Goal: Obtain resource: Obtain resource

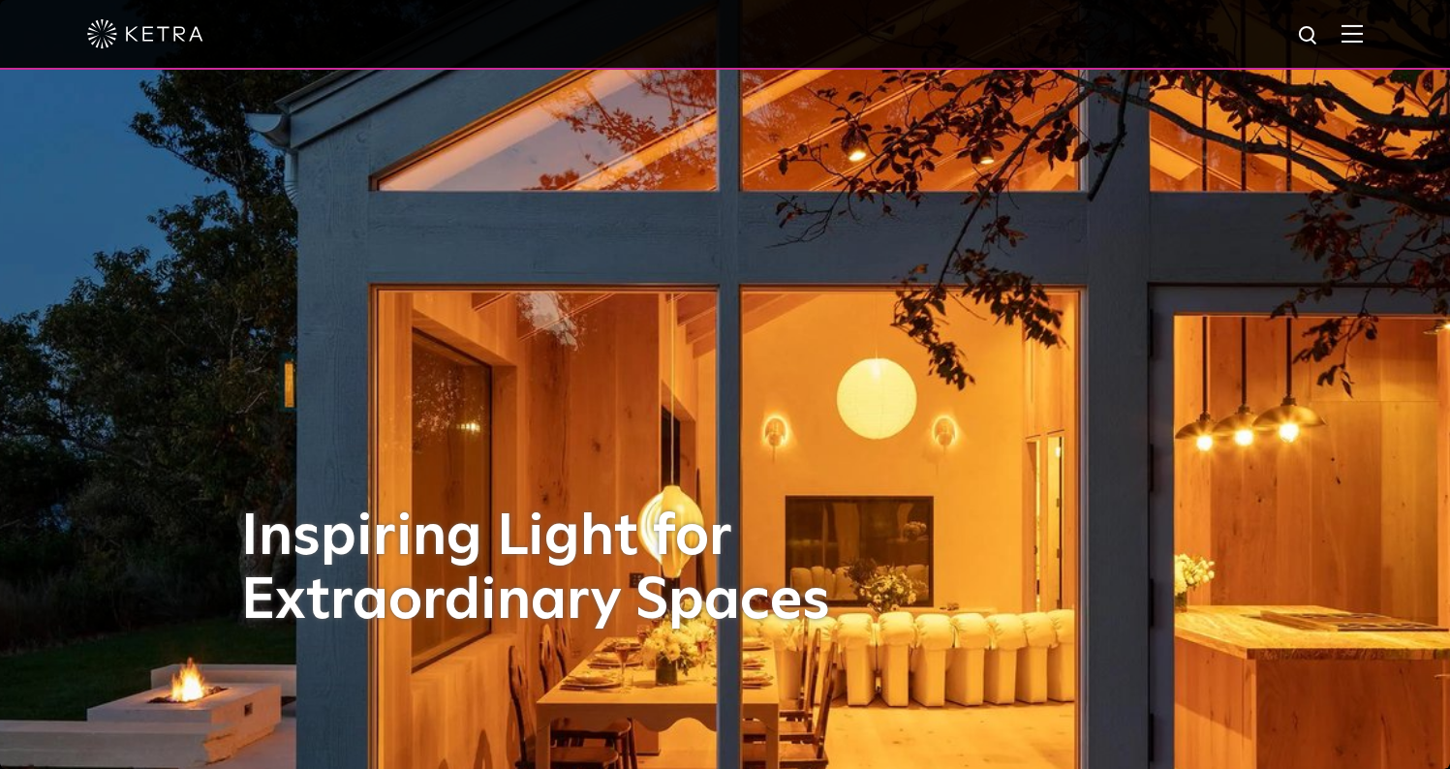
click at [1362, 36] on img at bounding box center [1351, 33] width 21 height 18
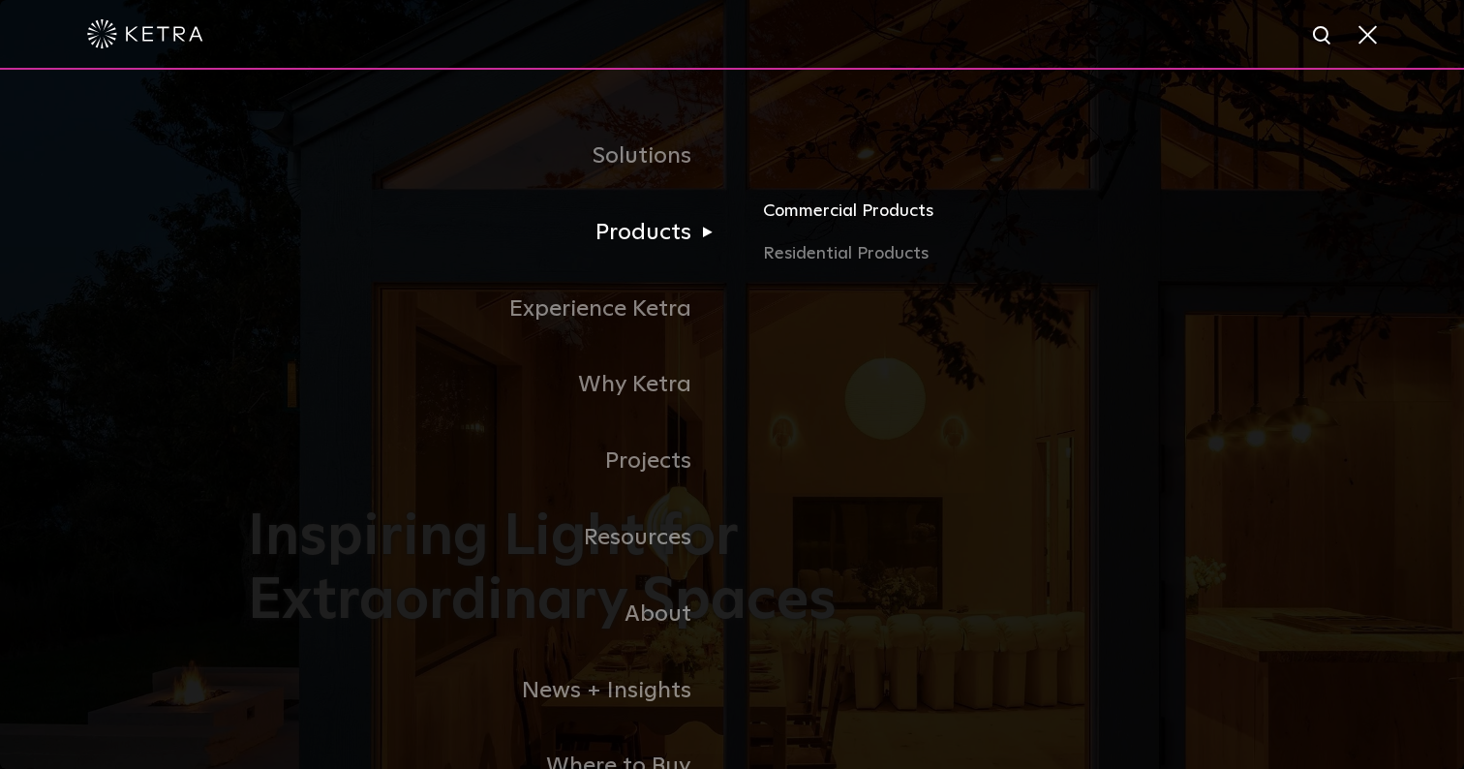
click at [815, 218] on link "Commercial Products" at bounding box center [989, 219] width 453 height 43
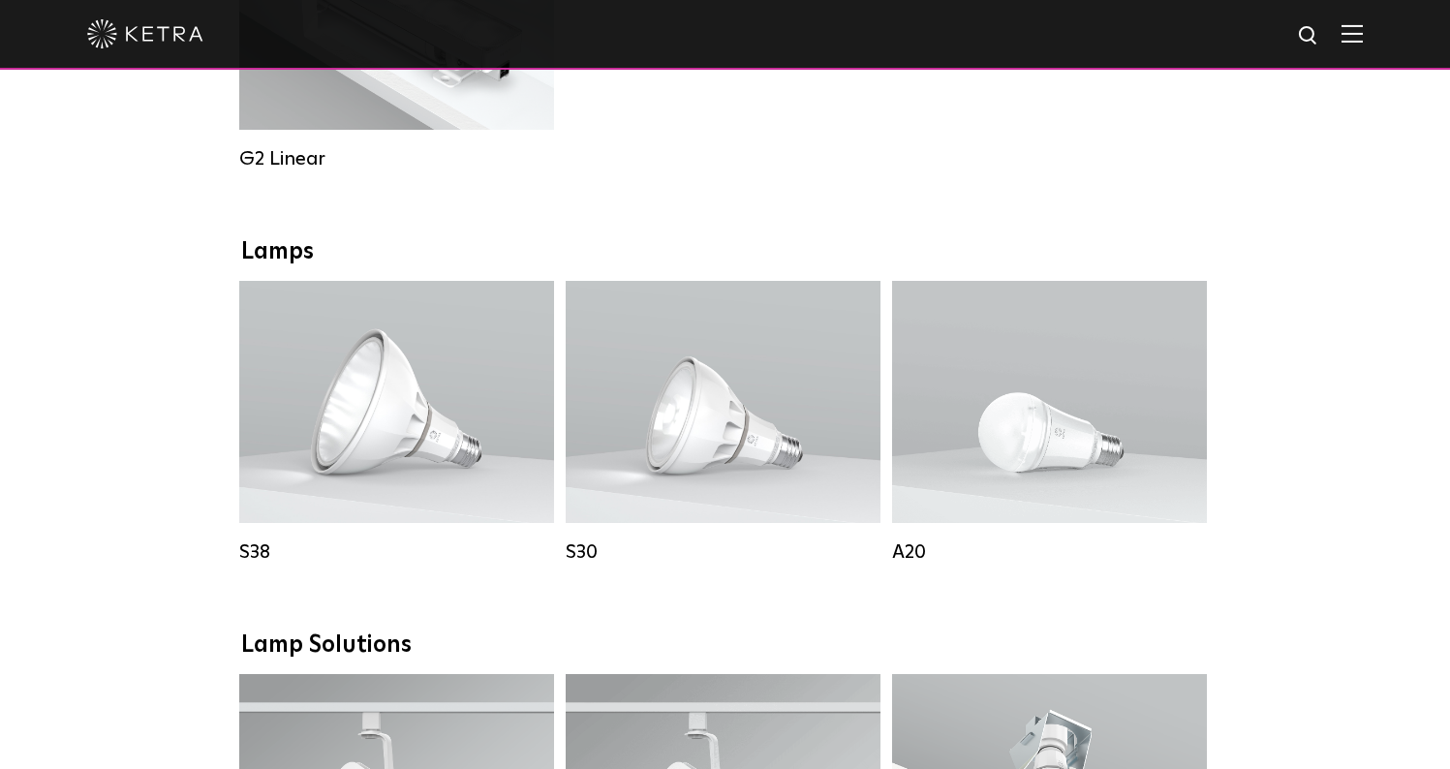
scroll to position [1329, 0]
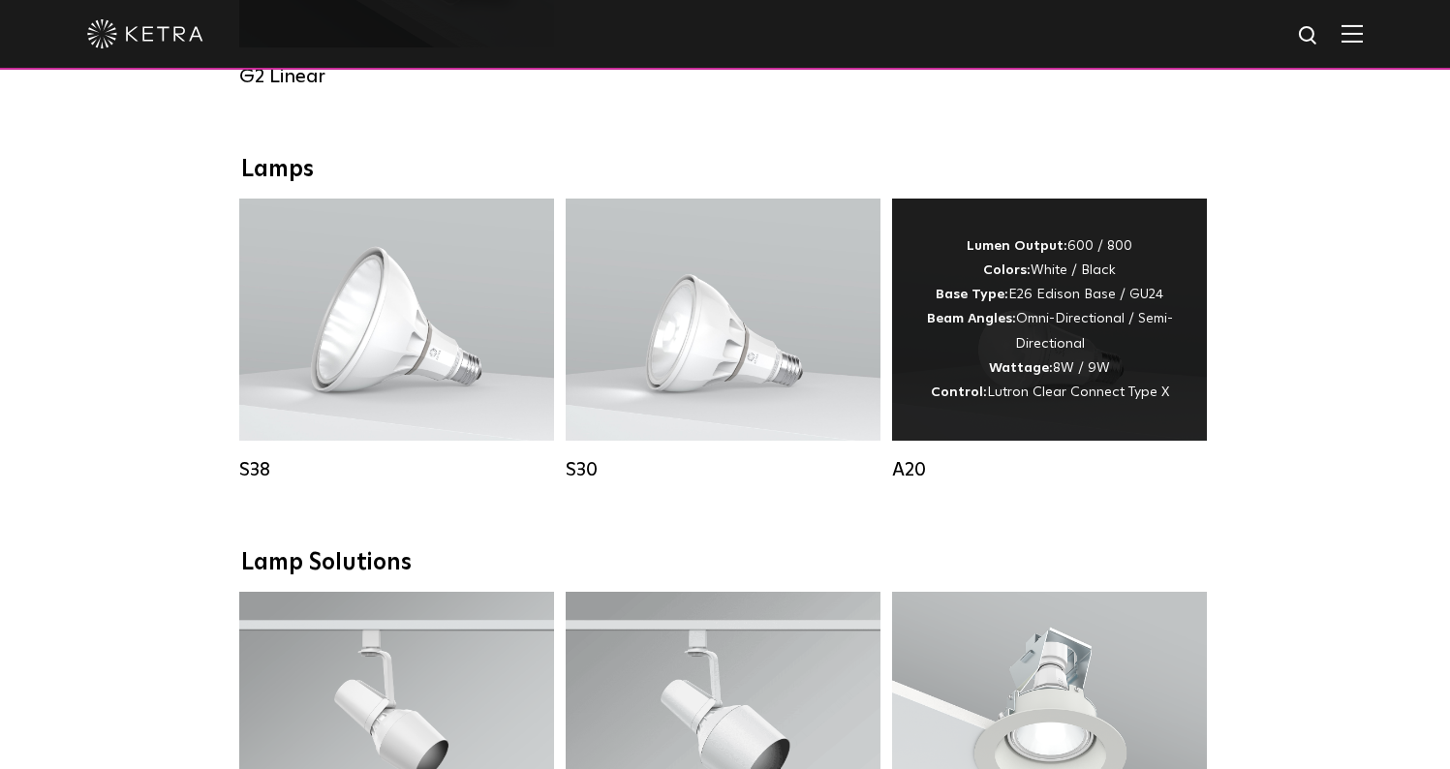
click at [1035, 348] on div "Lumen Output: 600 / 800 Colors: White / Black Base Type: E26 Edison Base / GU24…" at bounding box center [1049, 319] width 257 height 170
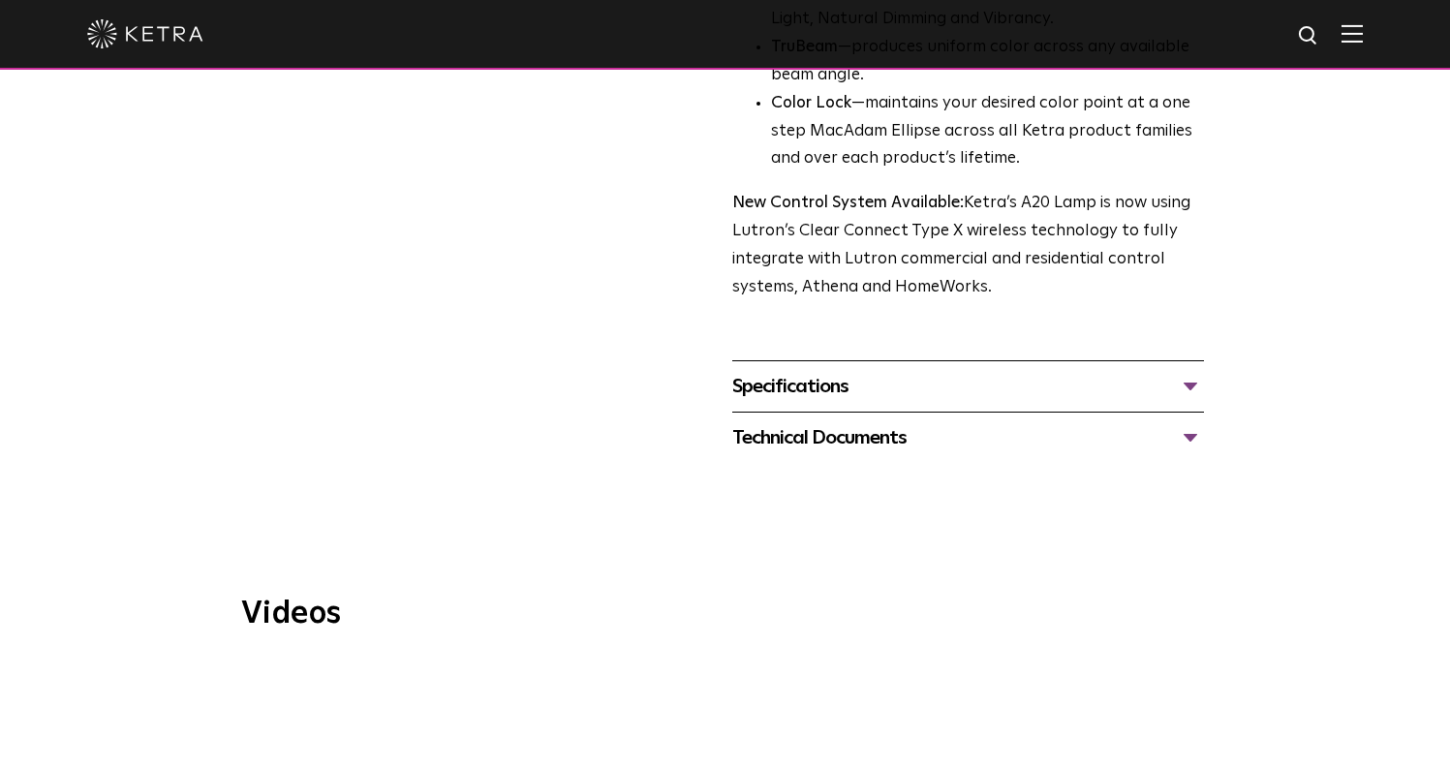
scroll to position [742, 0]
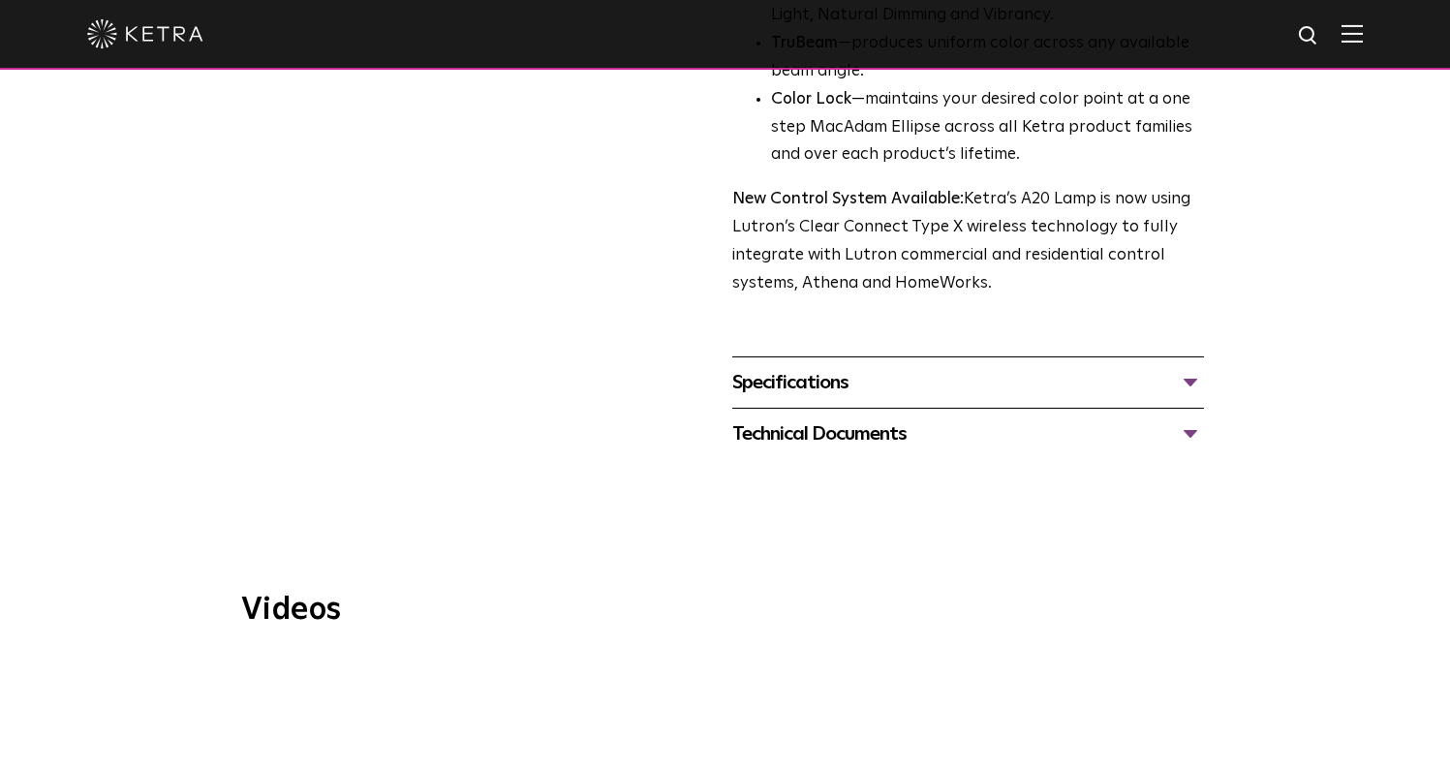
click at [767, 367] on div "Specifications" at bounding box center [968, 382] width 472 height 31
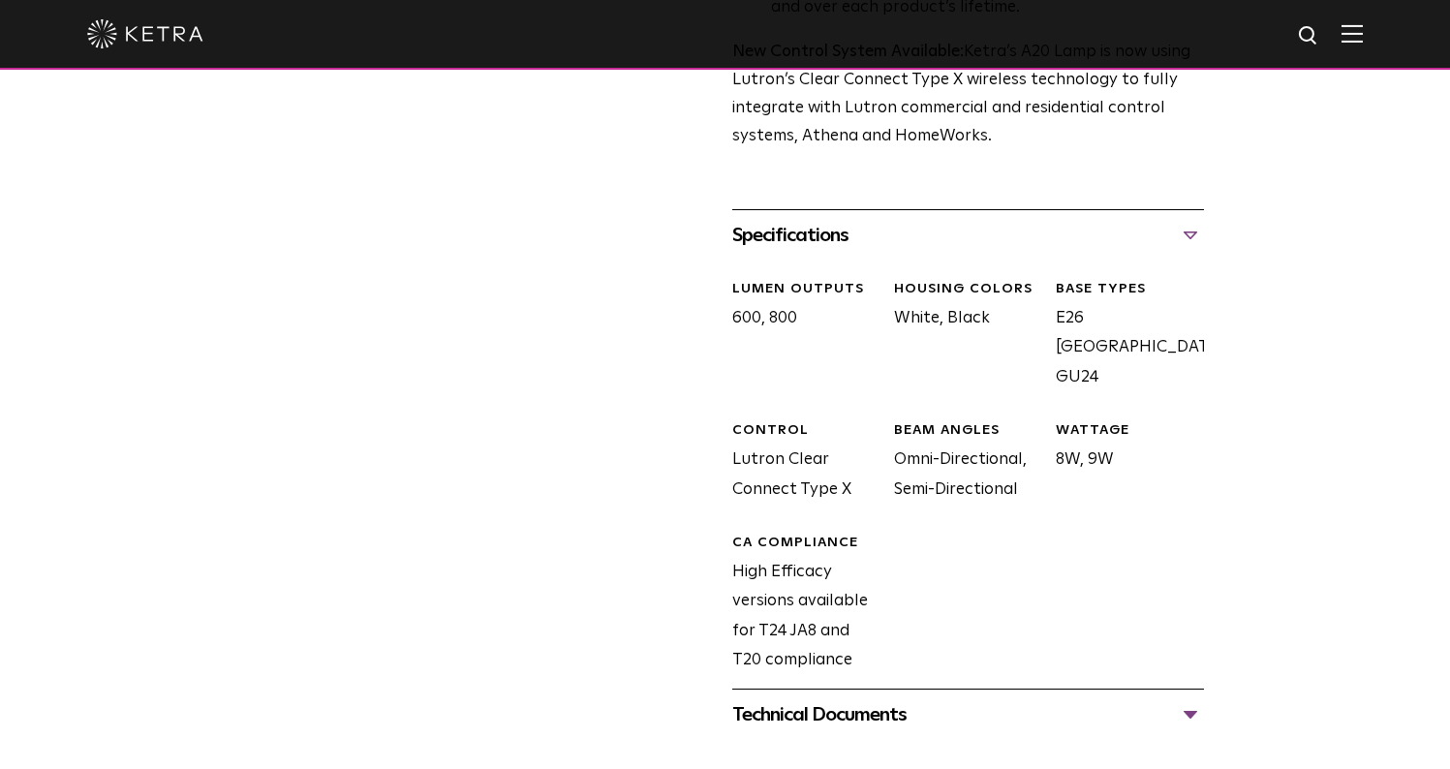
scroll to position [893, 0]
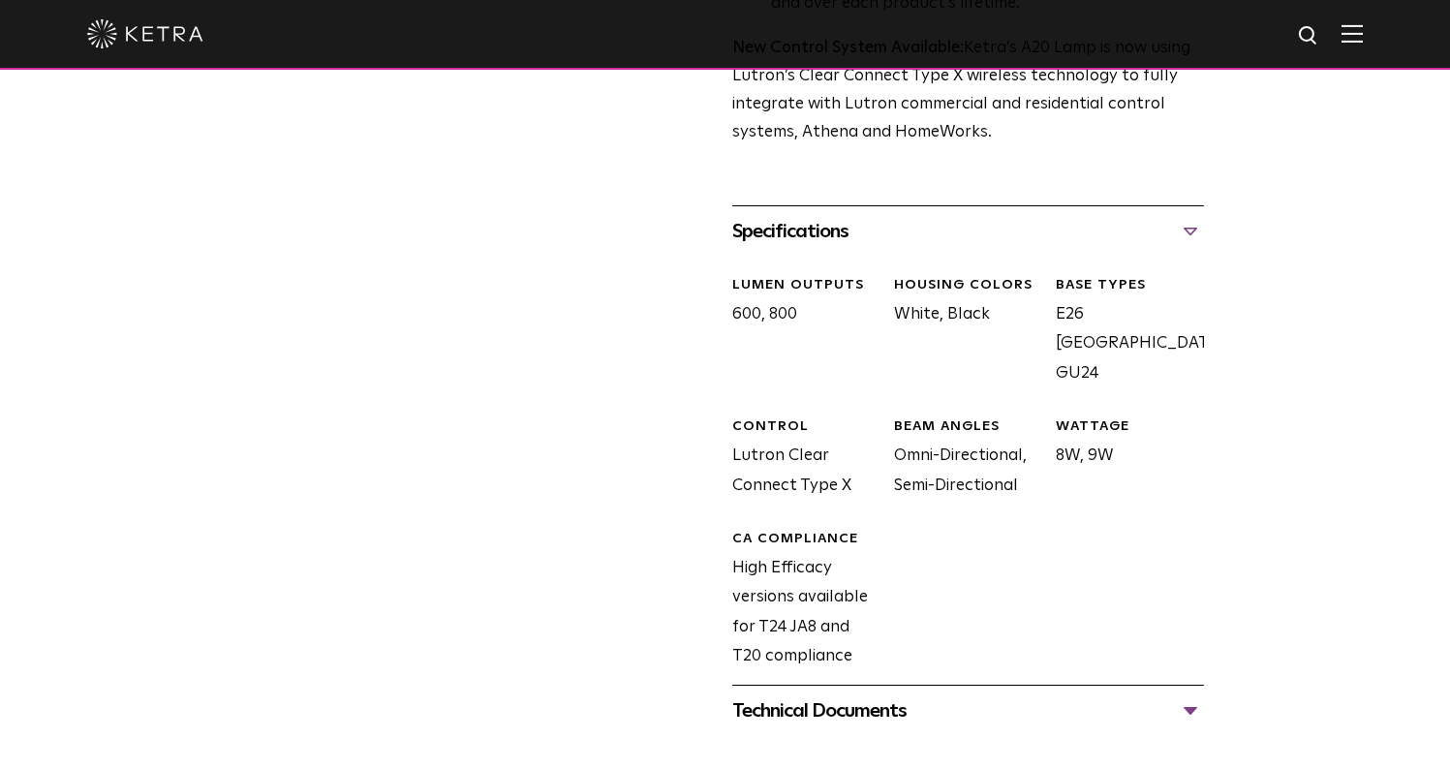
click at [886, 695] on div "Technical Documents" at bounding box center [968, 710] width 472 height 31
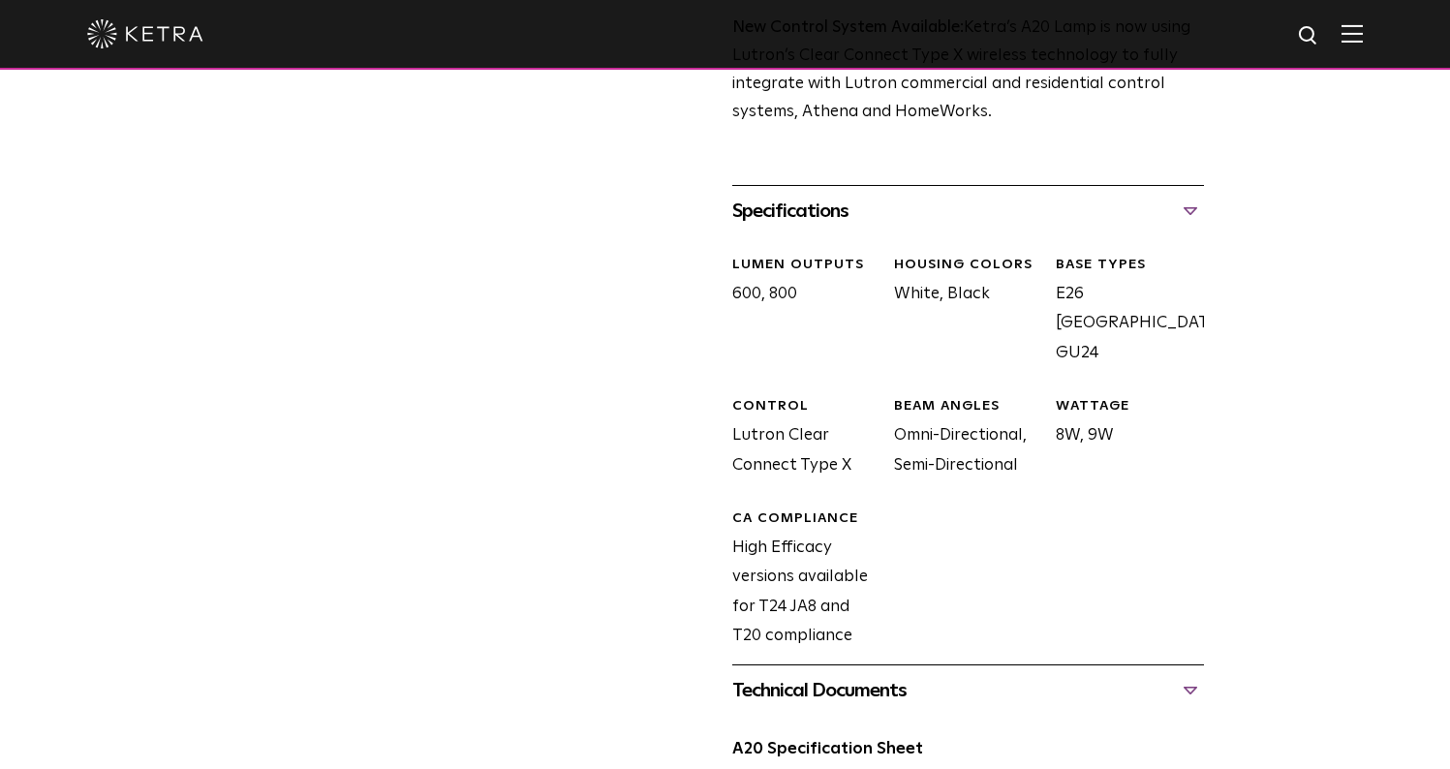
scroll to position [935, 0]
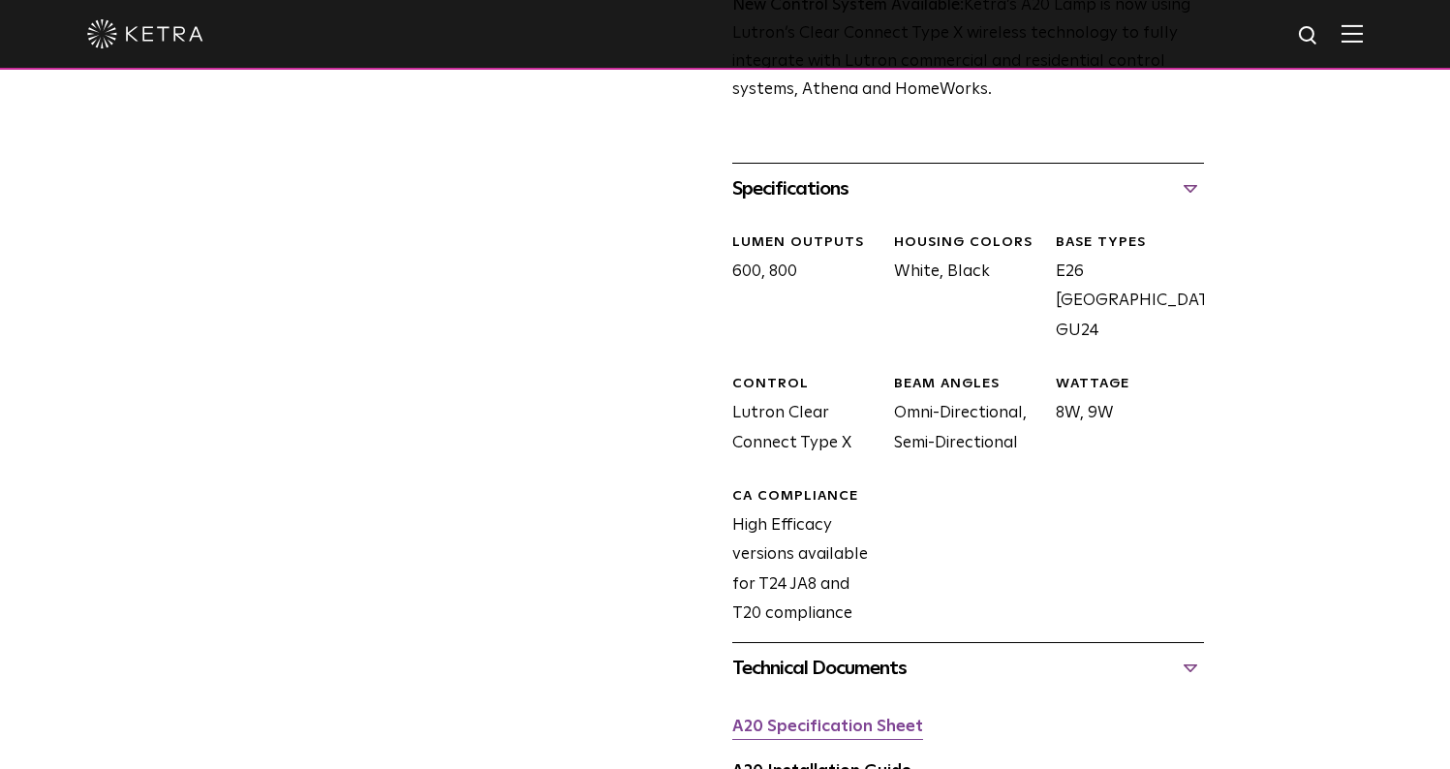
click at [824, 718] on link "A20 Specification Sheet" at bounding box center [827, 726] width 191 height 16
